Goal: Information Seeking & Learning: Compare options

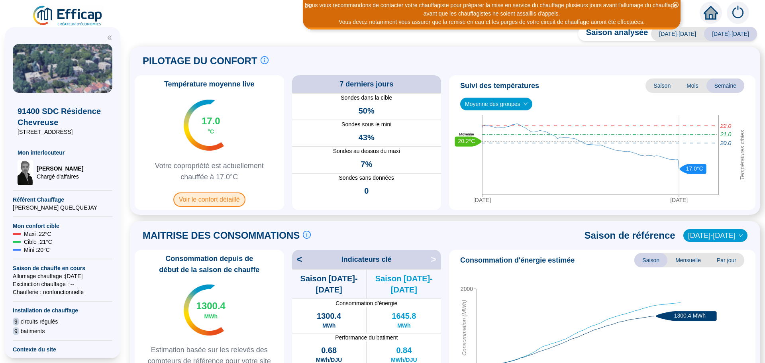
click at [214, 204] on span "Voir le confort détaillé" at bounding box center [209, 199] width 72 height 14
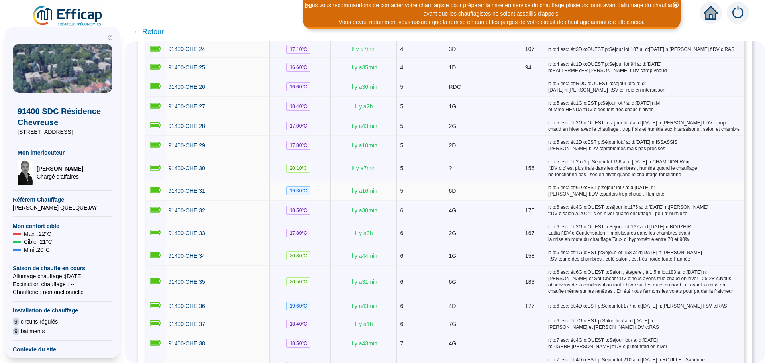
scroll to position [548, 0]
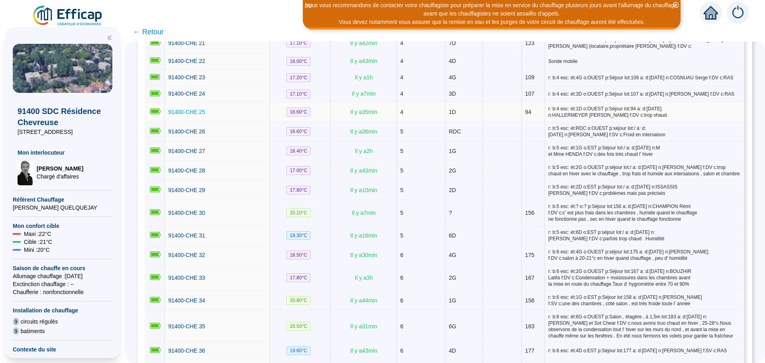
click at [184, 110] on span "91400-CHE 25" at bounding box center [186, 112] width 37 height 6
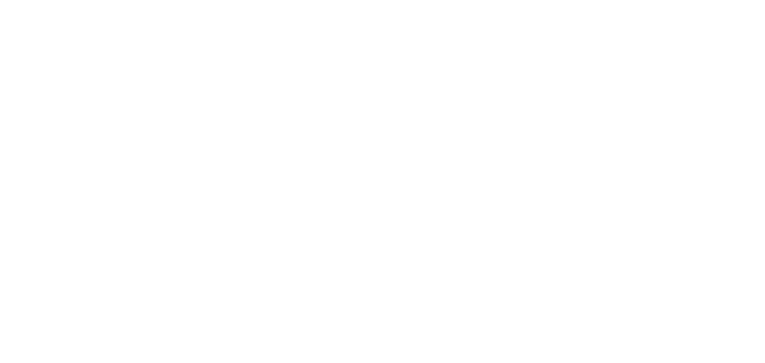
click at [184, 110] on div at bounding box center [382, 181] width 765 height 363
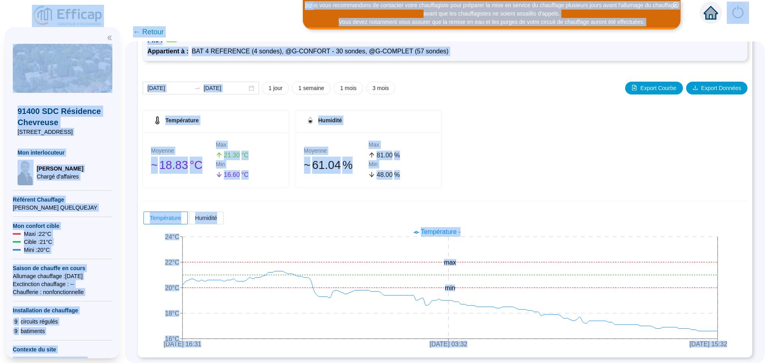
scroll to position [60, 0]
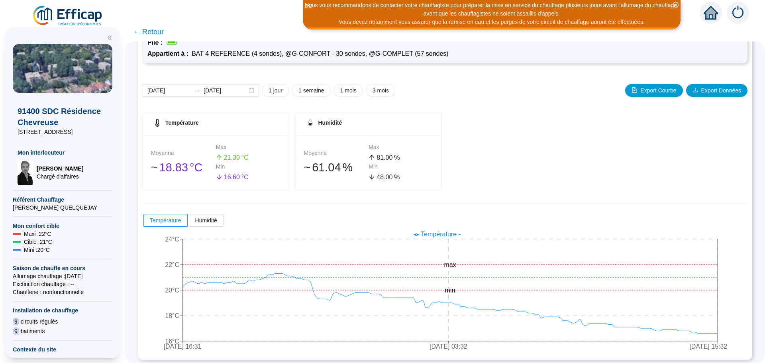
click at [164, 31] on span "← Retour" at bounding box center [148, 31] width 31 height 11
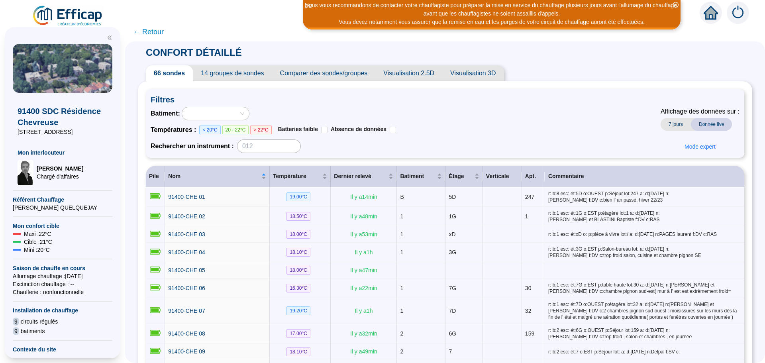
click at [158, 34] on span "← Retour" at bounding box center [148, 31] width 31 height 11
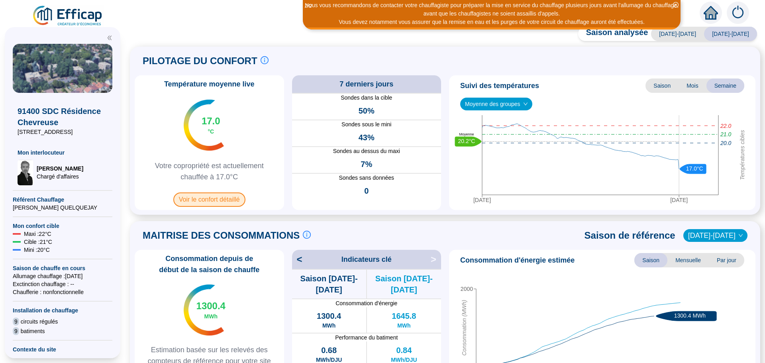
click at [229, 195] on span "Voir le confort détaillé" at bounding box center [209, 199] width 72 height 14
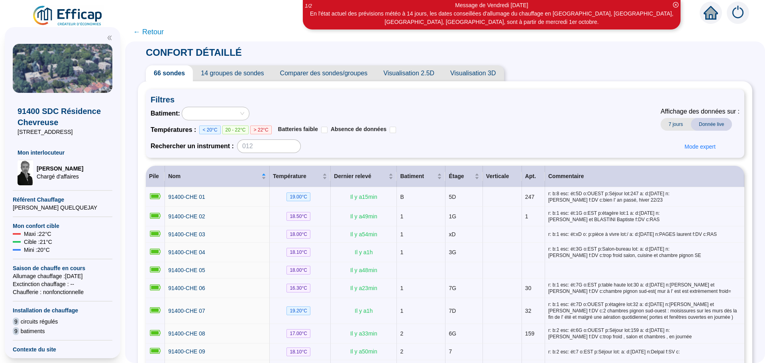
click at [324, 73] on span "Comparer des sondes/groupes" at bounding box center [324, 73] width 104 height 16
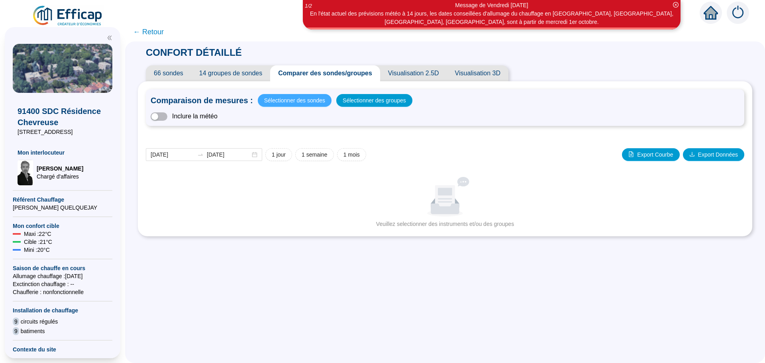
click at [296, 101] on span "Sélectionner des sondes" at bounding box center [294, 100] width 61 height 11
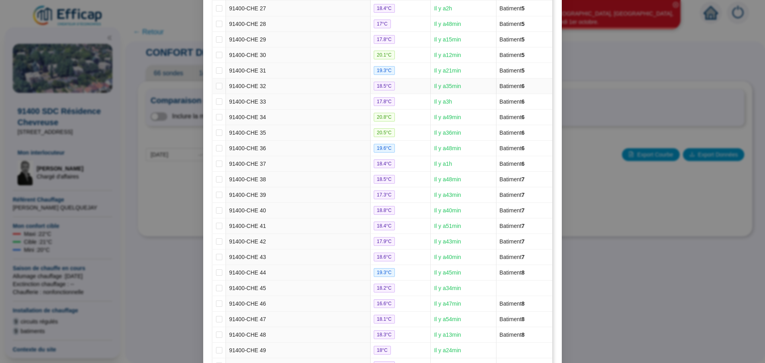
scroll to position [438, 0]
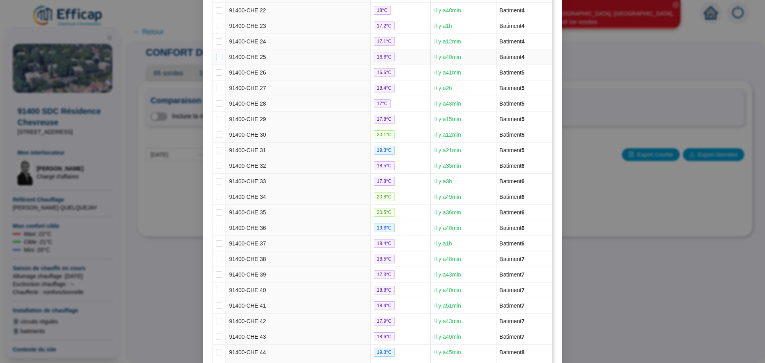
click at [216, 57] on input "checkbox" at bounding box center [219, 57] width 6 height 6
checkbox input "true"
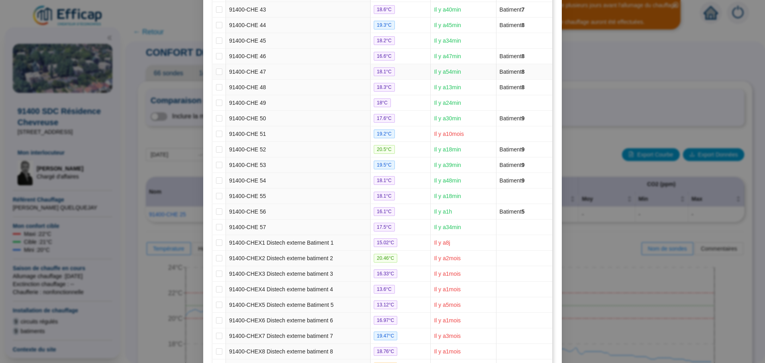
scroll to position [816, 0]
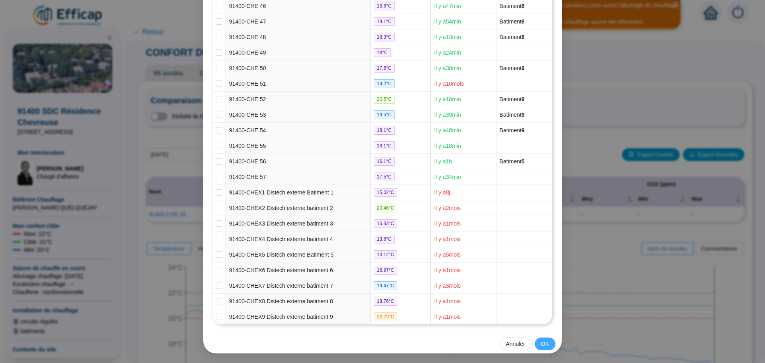
click at [545, 343] on span "OK" at bounding box center [545, 344] width 8 height 8
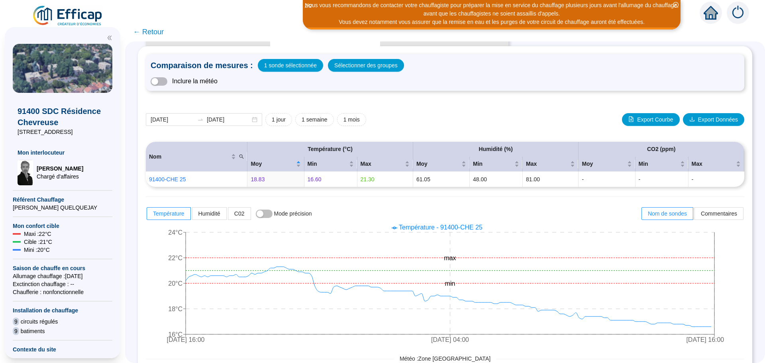
scroll to position [22, 0]
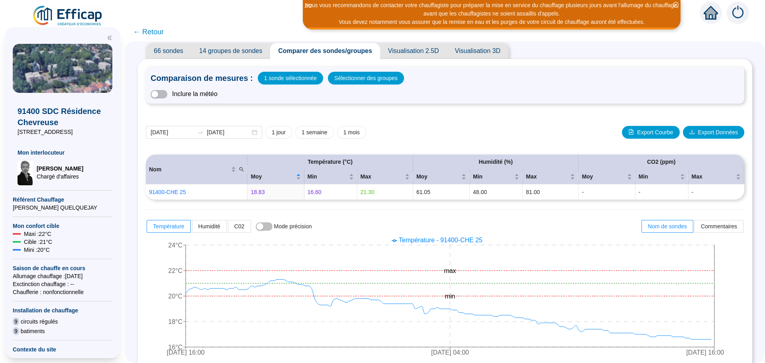
click at [160, 32] on span "← Retour" at bounding box center [148, 31] width 31 height 11
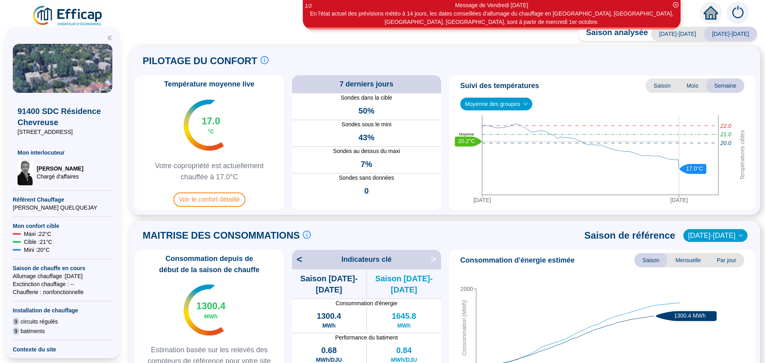
click at [525, 104] on icon "down" at bounding box center [525, 104] width 5 height 5
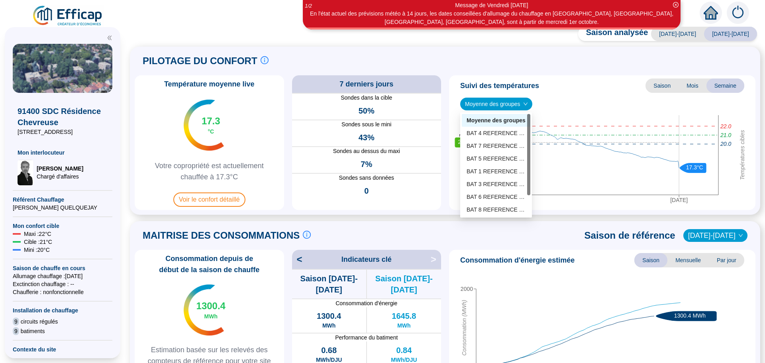
click at [522, 104] on span "Moyenne des groupes" at bounding box center [496, 104] width 63 height 12
click at [513, 131] on div "BAT 4 REFERENCE (4 sondes)" at bounding box center [496, 133] width 59 height 8
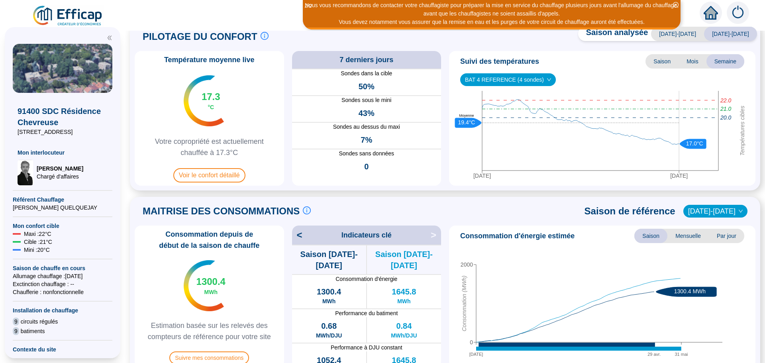
scroll to position [33, 0]
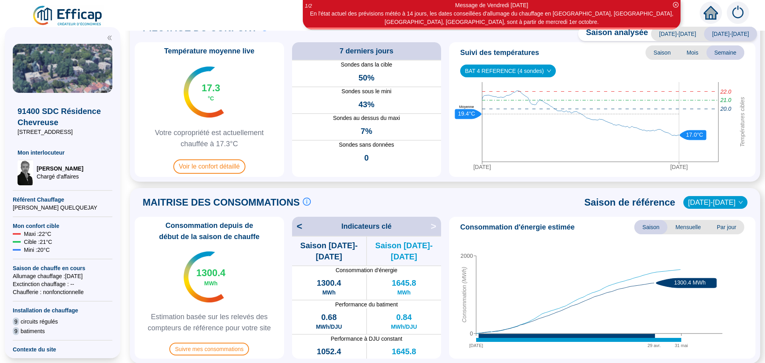
drag, startPoint x: 437, startPoint y: 180, endPoint x: 444, endPoint y: 194, distance: 15.5
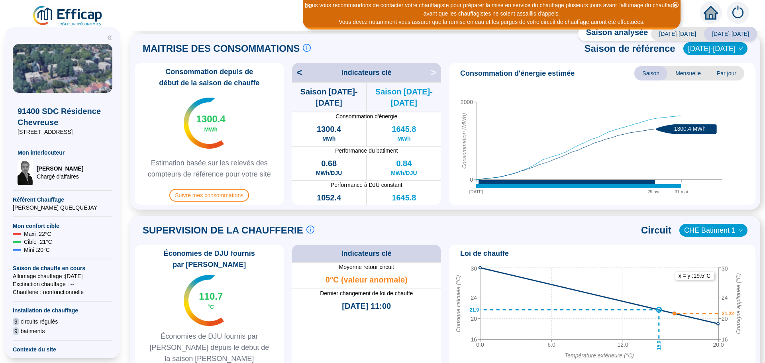
scroll to position [184, 0]
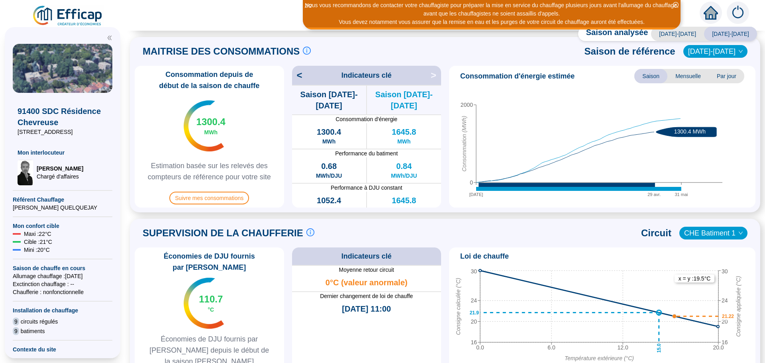
drag, startPoint x: 763, startPoint y: 255, endPoint x: 599, endPoint y: 97, distance: 228.2
click at [599, 97] on icon "01 oct. 29 avr. 31 mai 0 2000 Consommation (MWh) 1300.4 MWh" at bounding box center [599, 145] width 294 height 120
click at [721, 173] on icon "01 oct. 29 avr. 31 mai 0 2000 Consommation (MWh) 1300.4 MWh" at bounding box center [599, 145] width 294 height 120
click at [738, 231] on icon "down" at bounding box center [740, 233] width 5 height 5
click at [738, 232] on icon "down" at bounding box center [740, 233] width 5 height 5
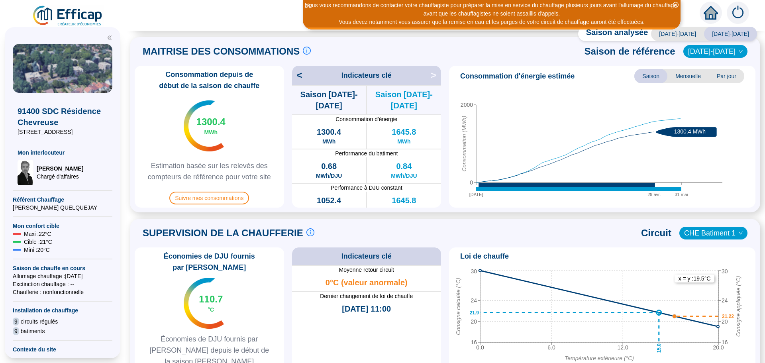
click at [716, 232] on span "CHE Batiment 1" at bounding box center [713, 233] width 59 height 12
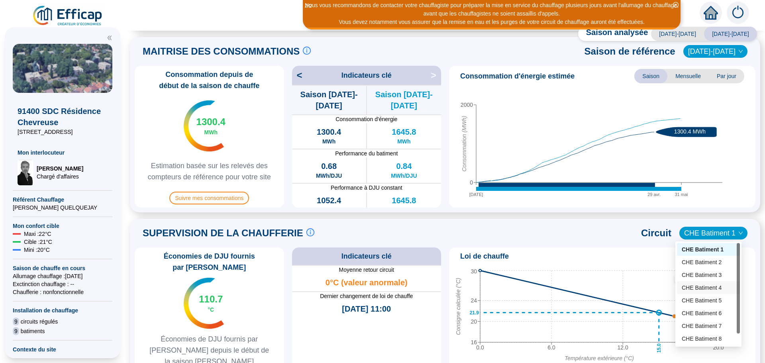
click at [716, 286] on div "CHE Batiment 4" at bounding box center [708, 288] width 53 height 8
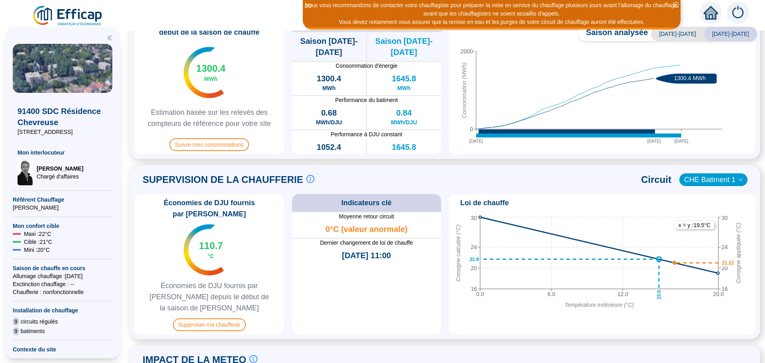
scroll to position [239, 0]
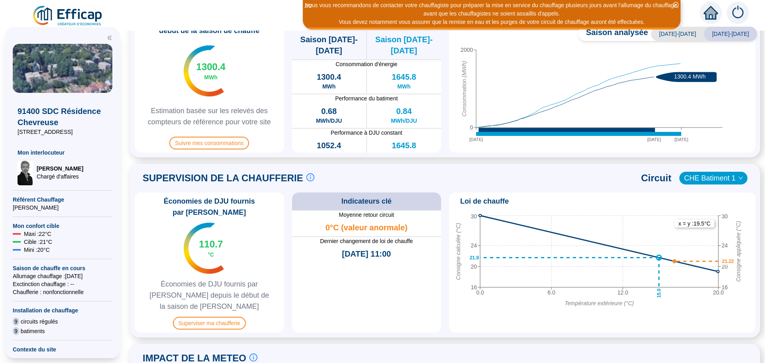
click at [708, 178] on span "CHE Batiment 1" at bounding box center [713, 178] width 59 height 12
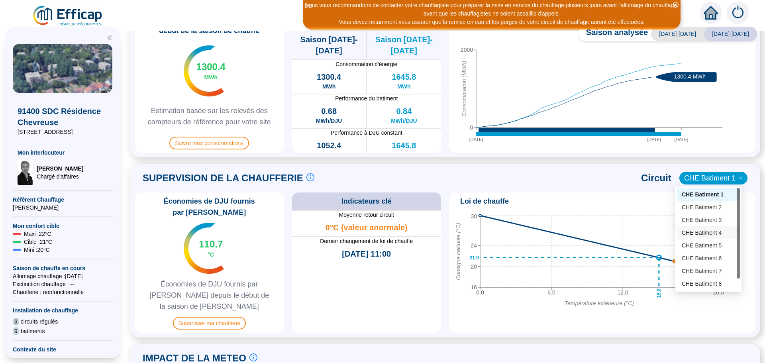
click at [706, 233] on div "CHE Batiment 4" at bounding box center [708, 233] width 53 height 8
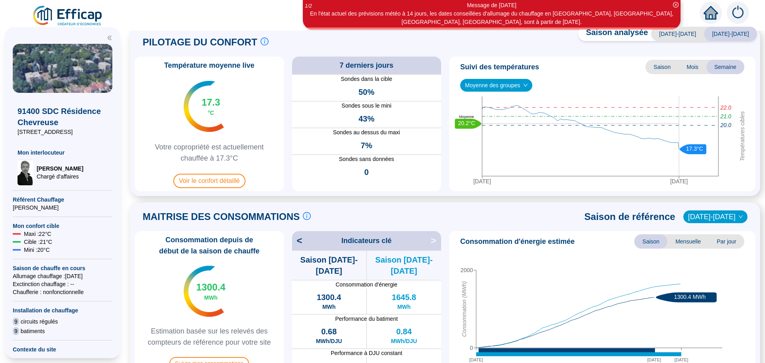
scroll to position [0, 0]
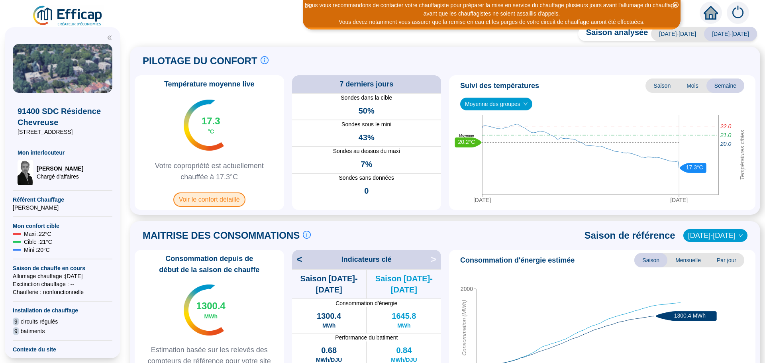
click at [223, 204] on span "Voir le confort détaillé" at bounding box center [209, 199] width 72 height 14
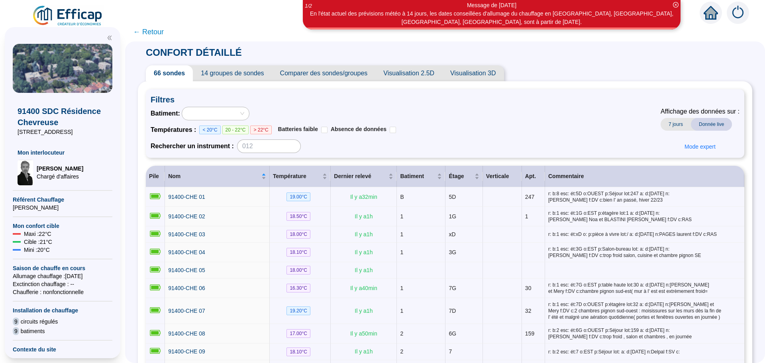
click at [327, 76] on span "Comparer des sondes/groupes" at bounding box center [324, 73] width 104 height 16
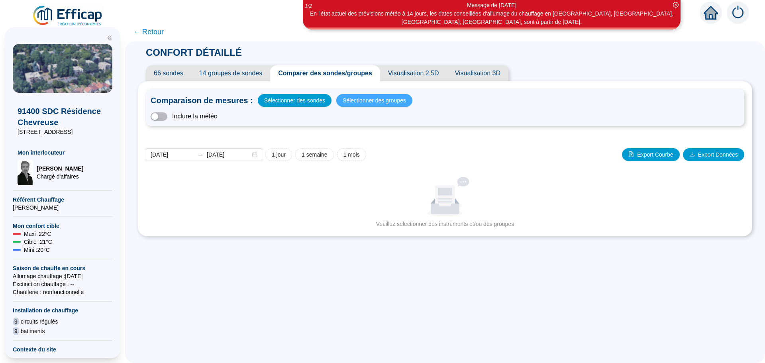
click at [358, 98] on span "Sélectionner des groupes" at bounding box center [374, 100] width 63 height 11
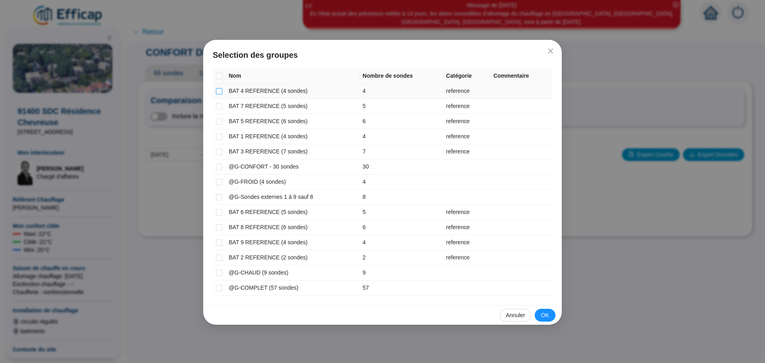
click at [219, 93] on input "checkbox" at bounding box center [219, 91] width 6 height 6
checkbox input "true"
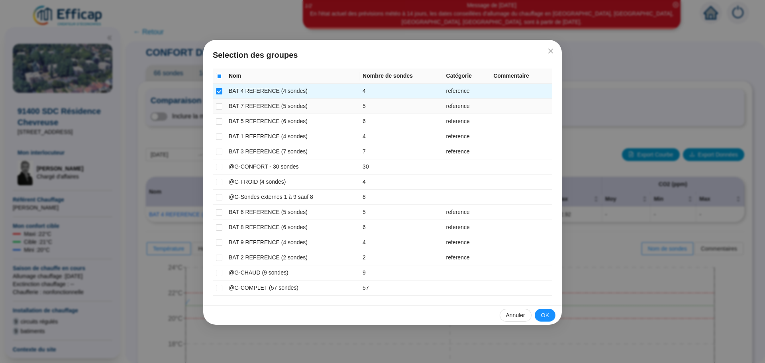
drag, startPoint x: 218, startPoint y: 104, endPoint x: 217, endPoint y: 114, distance: 9.2
click at [218, 106] on input "checkbox" at bounding box center [219, 106] width 6 height 6
checkbox input "true"
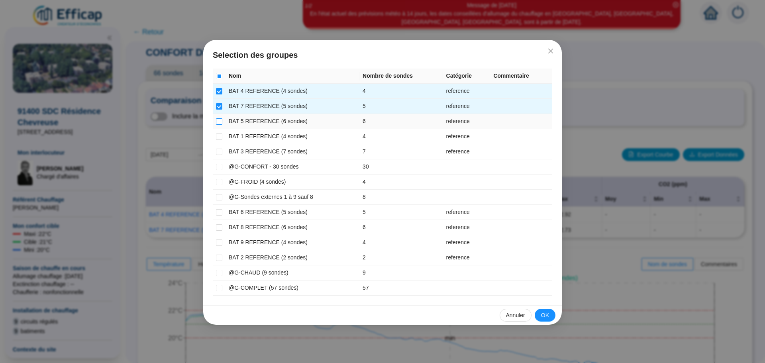
click at [218, 122] on input "checkbox" at bounding box center [219, 121] width 6 height 6
checkbox input "true"
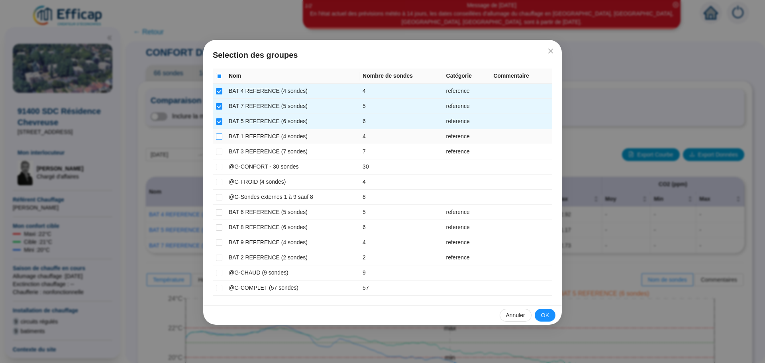
click at [220, 137] on input "checkbox" at bounding box center [219, 136] width 6 height 6
checkbox input "true"
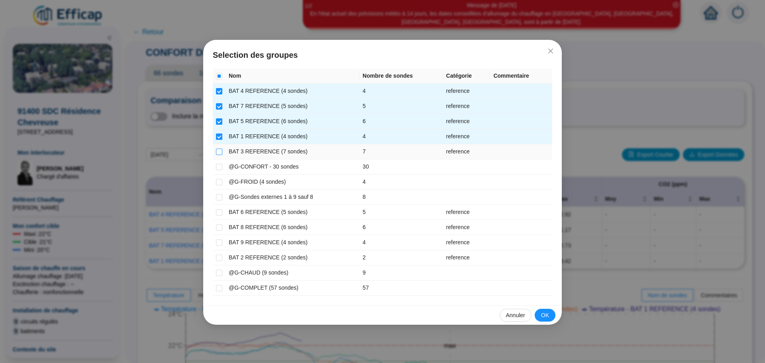
click at [218, 154] on input "checkbox" at bounding box center [219, 152] width 6 height 6
checkbox input "true"
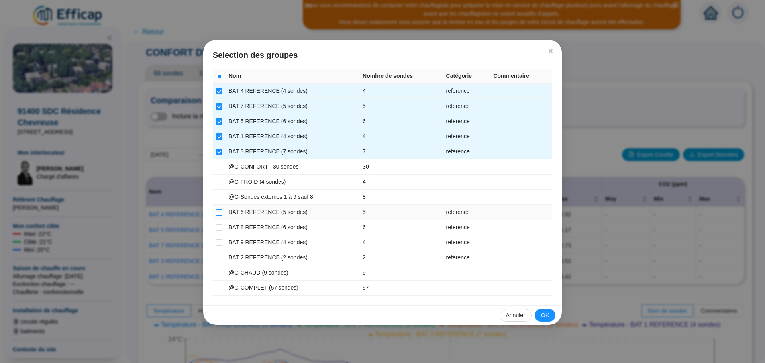
click at [220, 213] on input "checkbox" at bounding box center [219, 212] width 6 height 6
checkbox input "true"
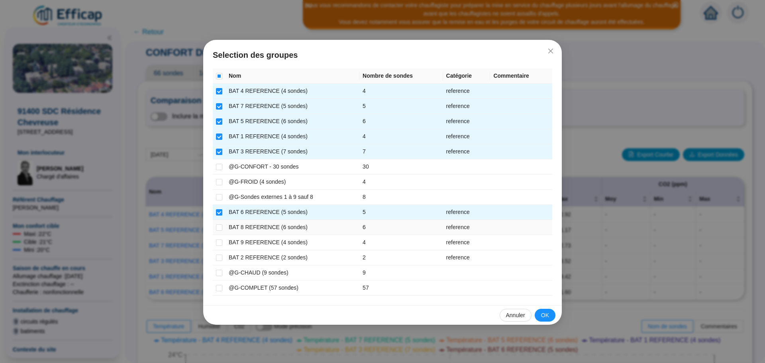
drag, startPoint x: 219, startPoint y: 228, endPoint x: 219, endPoint y: 234, distance: 6.4
click at [219, 228] on input "checkbox" at bounding box center [219, 227] width 6 height 6
checkbox input "true"
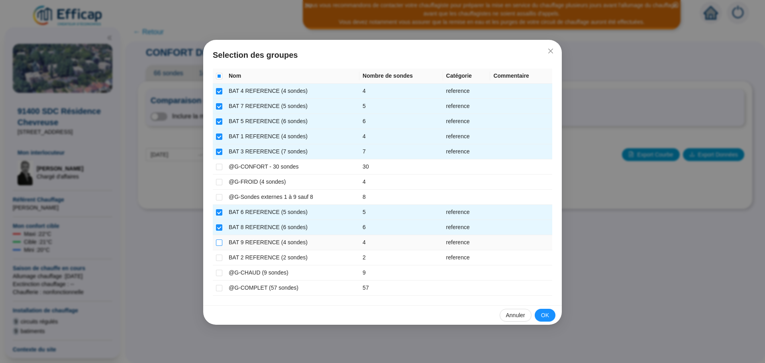
click at [220, 244] on input "checkbox" at bounding box center [219, 242] width 6 height 6
checkbox input "true"
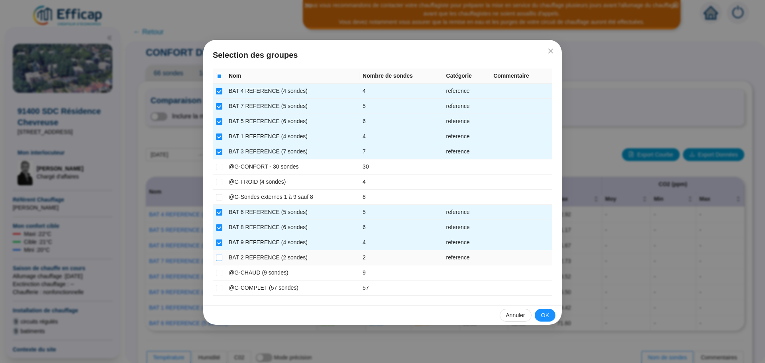
click at [220, 257] on input "checkbox" at bounding box center [219, 258] width 6 height 6
checkbox input "true"
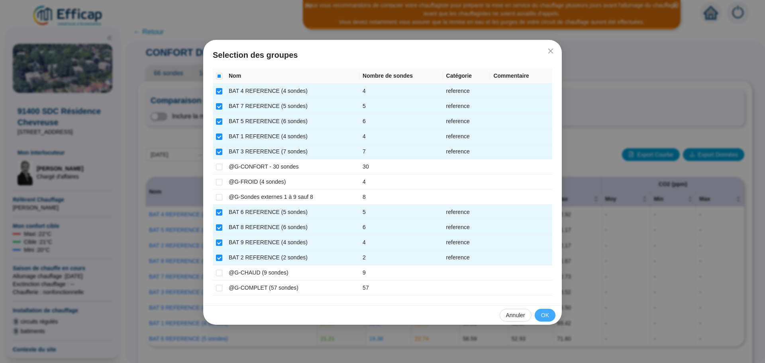
click at [544, 312] on span "OK" at bounding box center [545, 315] width 8 height 8
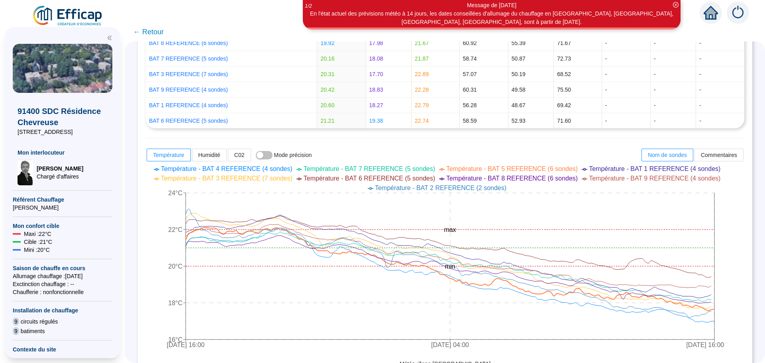
scroll to position [211, 0]
